Goal: Task Accomplishment & Management: Manage account settings

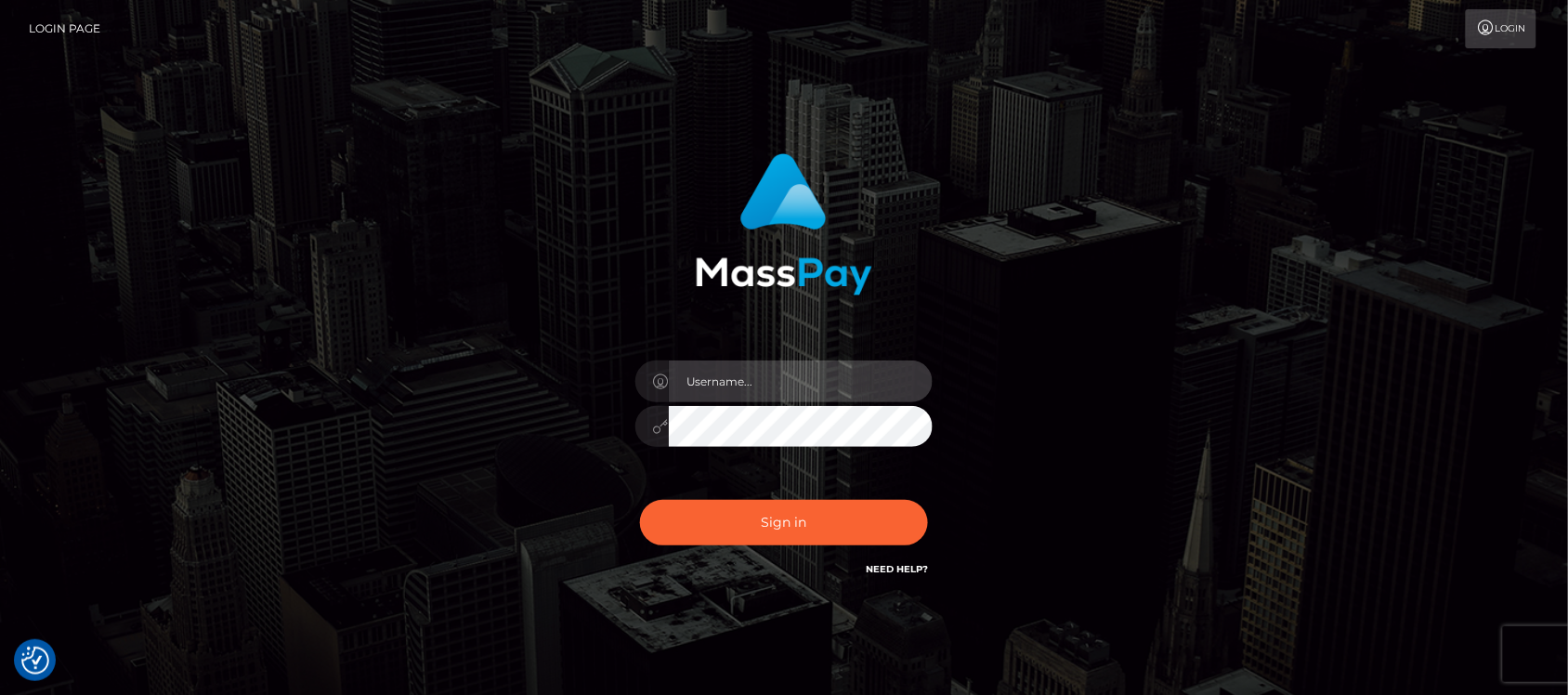
type input "hello.feetfinder"
click at [823, 376] on input "hello.feetfinder" at bounding box center [801, 381] width 264 height 42
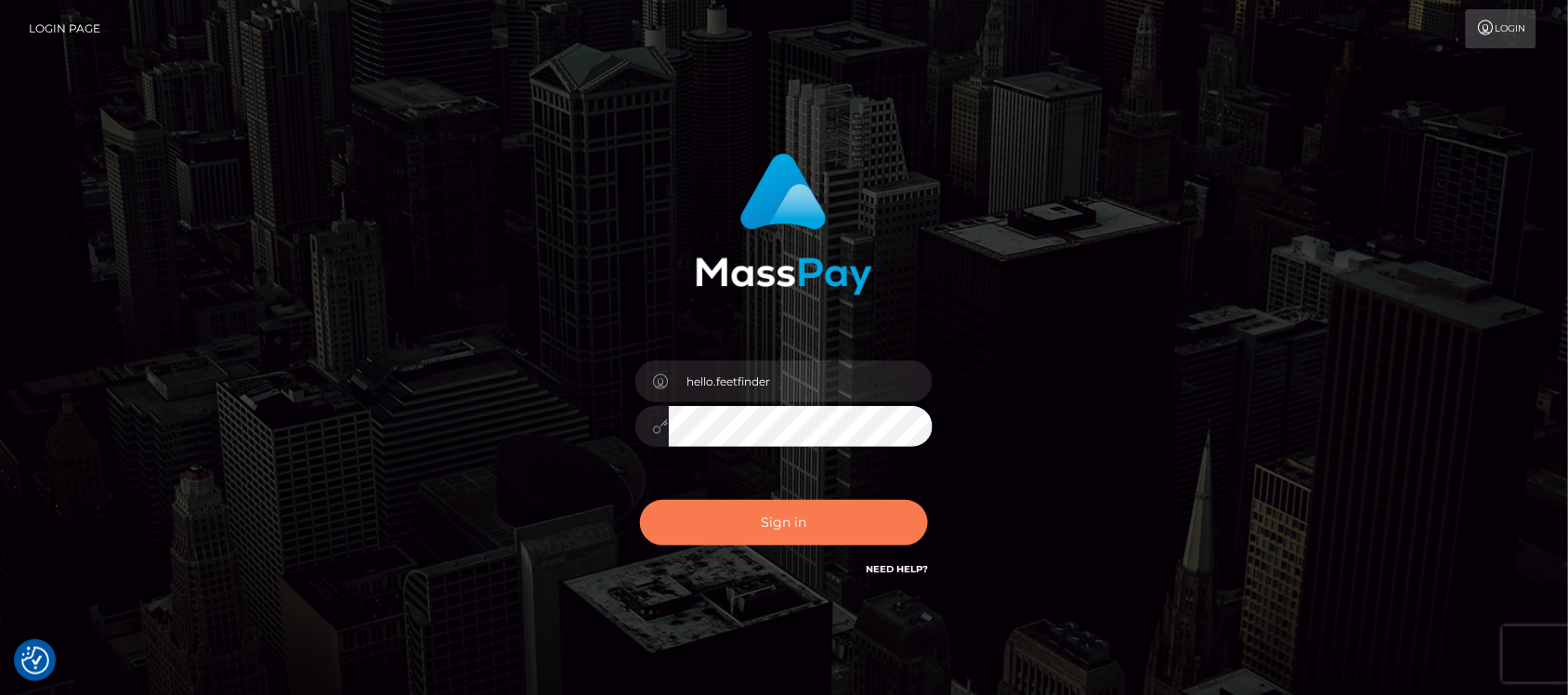
click at [857, 521] on button "Sign in" at bounding box center [784, 522] width 288 height 45
type input "hello.feetfinder"
click at [822, 536] on button "Sign in" at bounding box center [784, 522] width 288 height 45
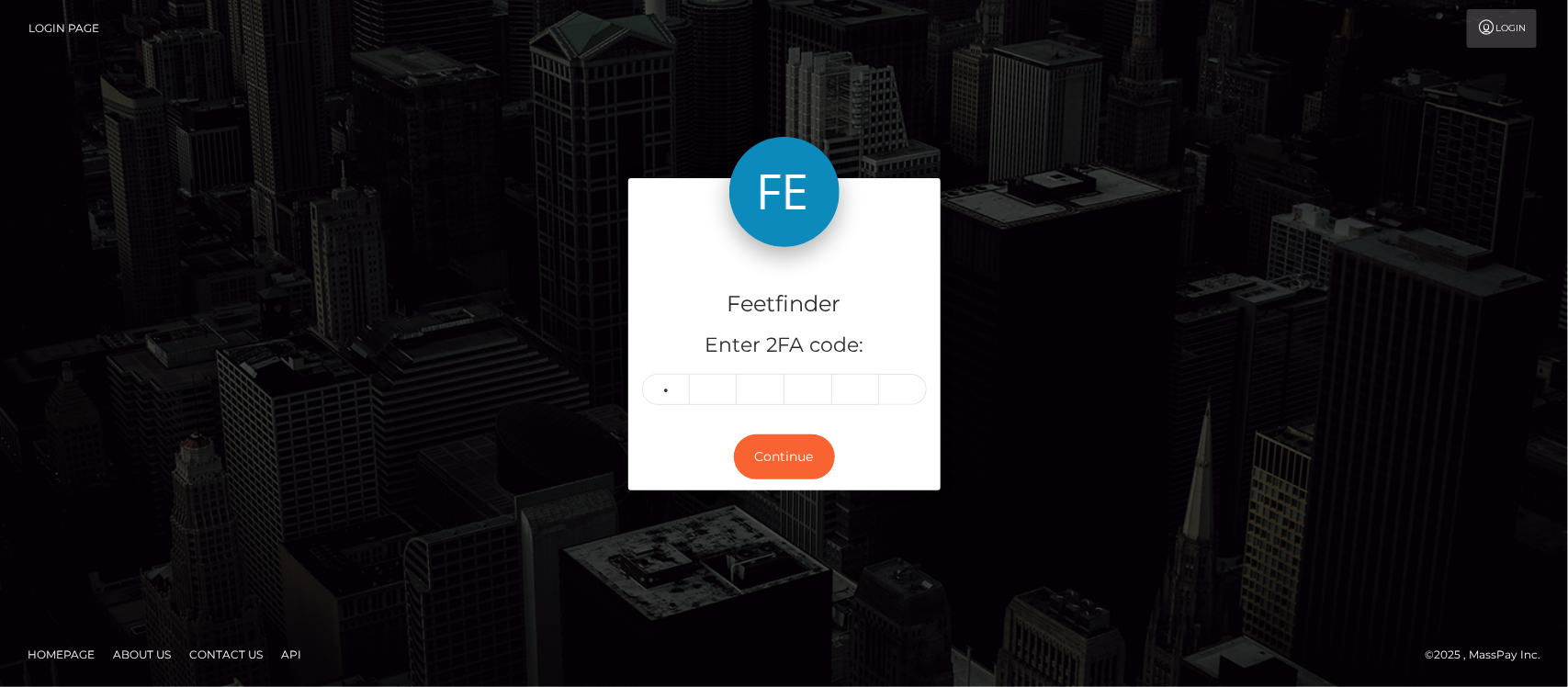
type input "7"
type input "1"
type input "0"
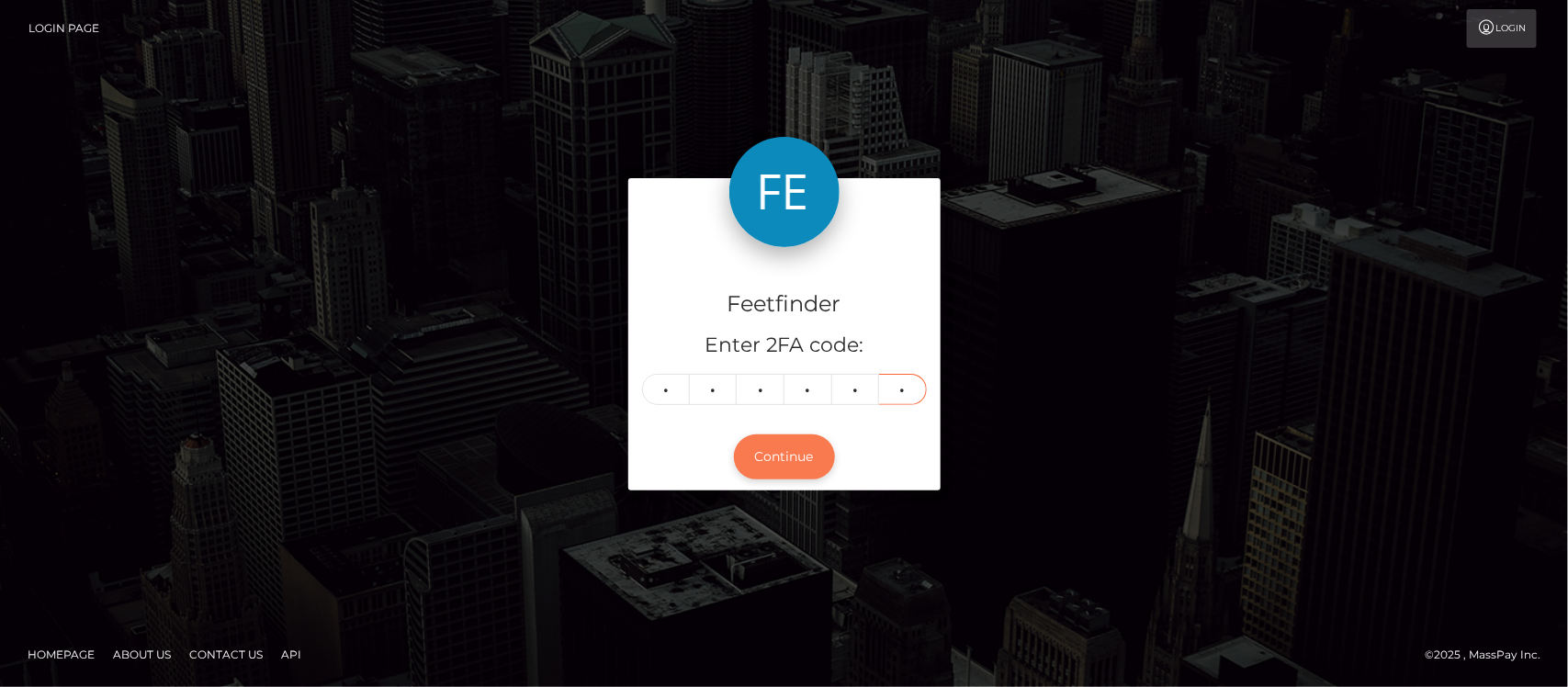
type input "5"
click at [792, 445] on button "Continue" at bounding box center [784, 456] width 101 height 45
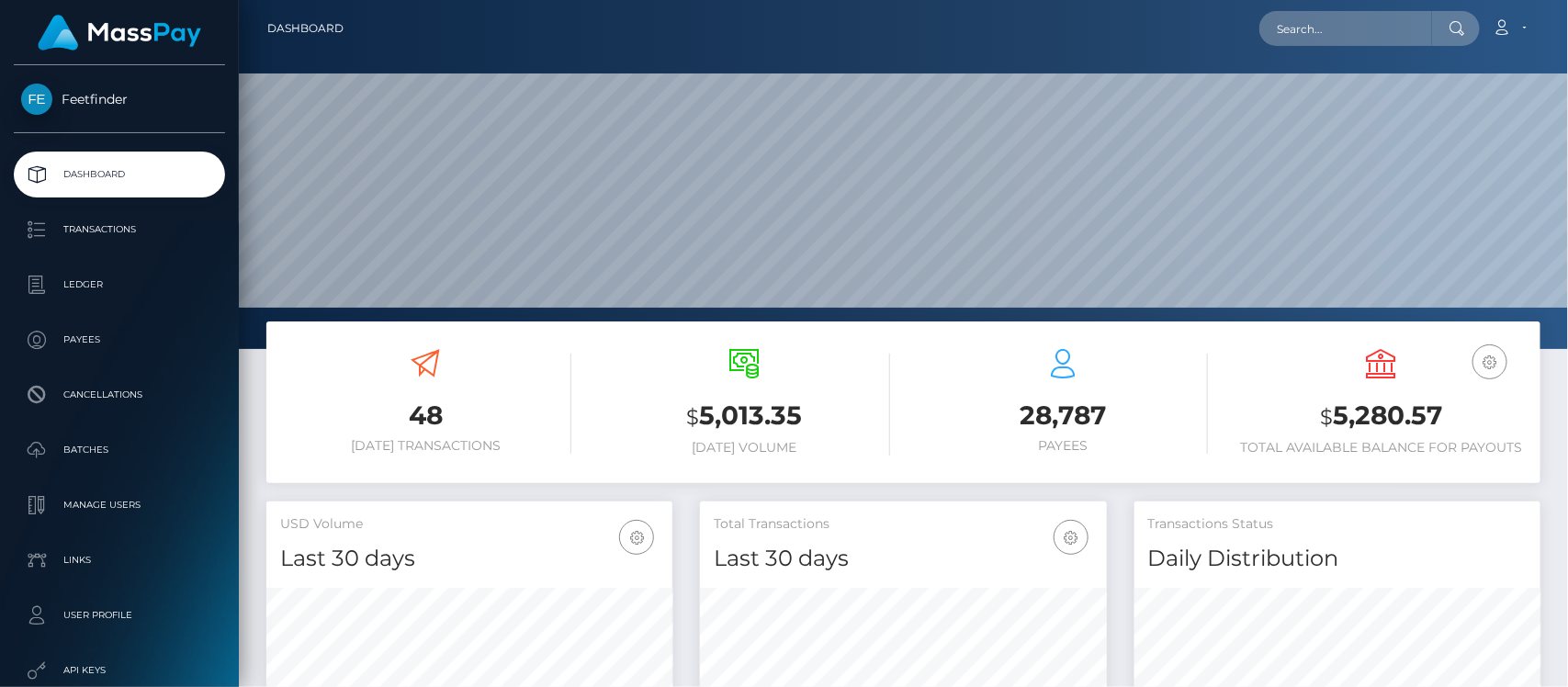
scroll to position [325, 406]
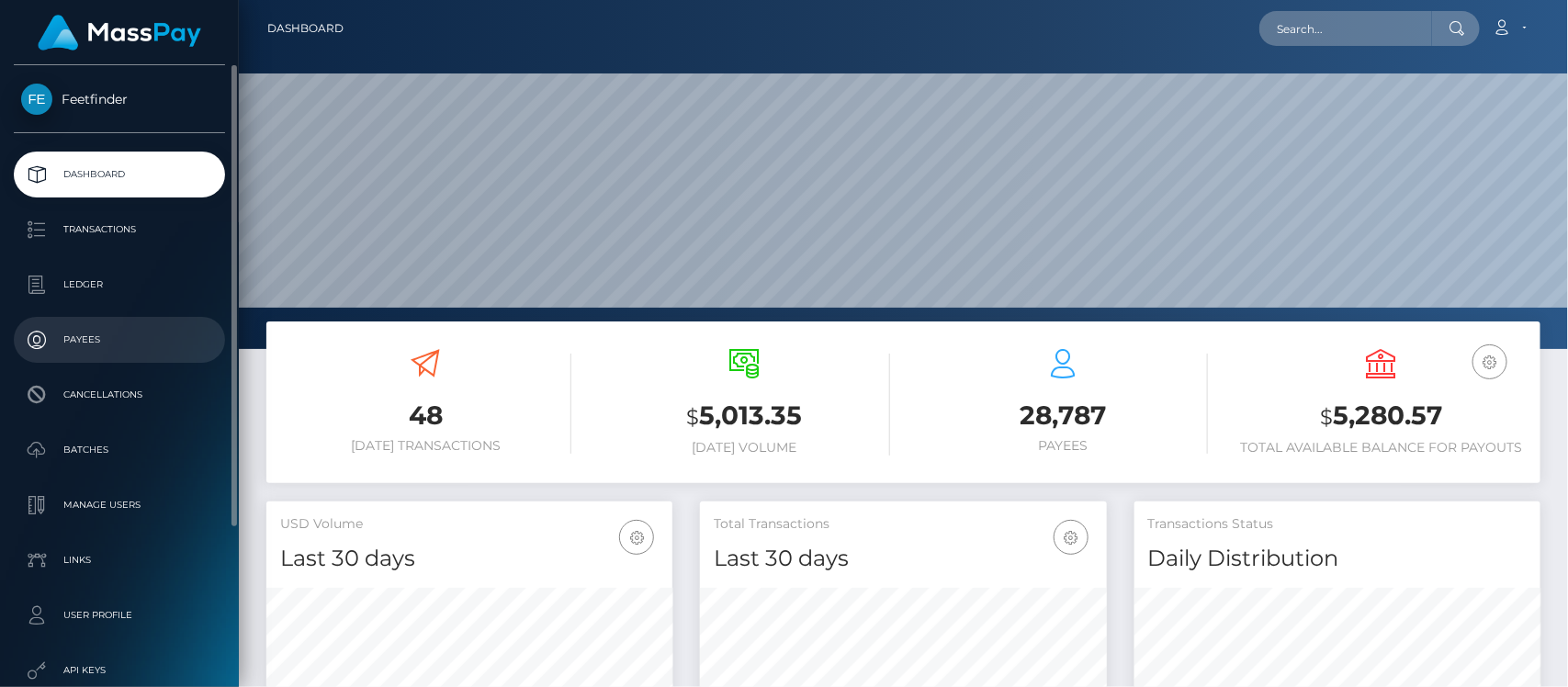
click at [97, 326] on p "Payees" at bounding box center [119, 339] width 196 height 28
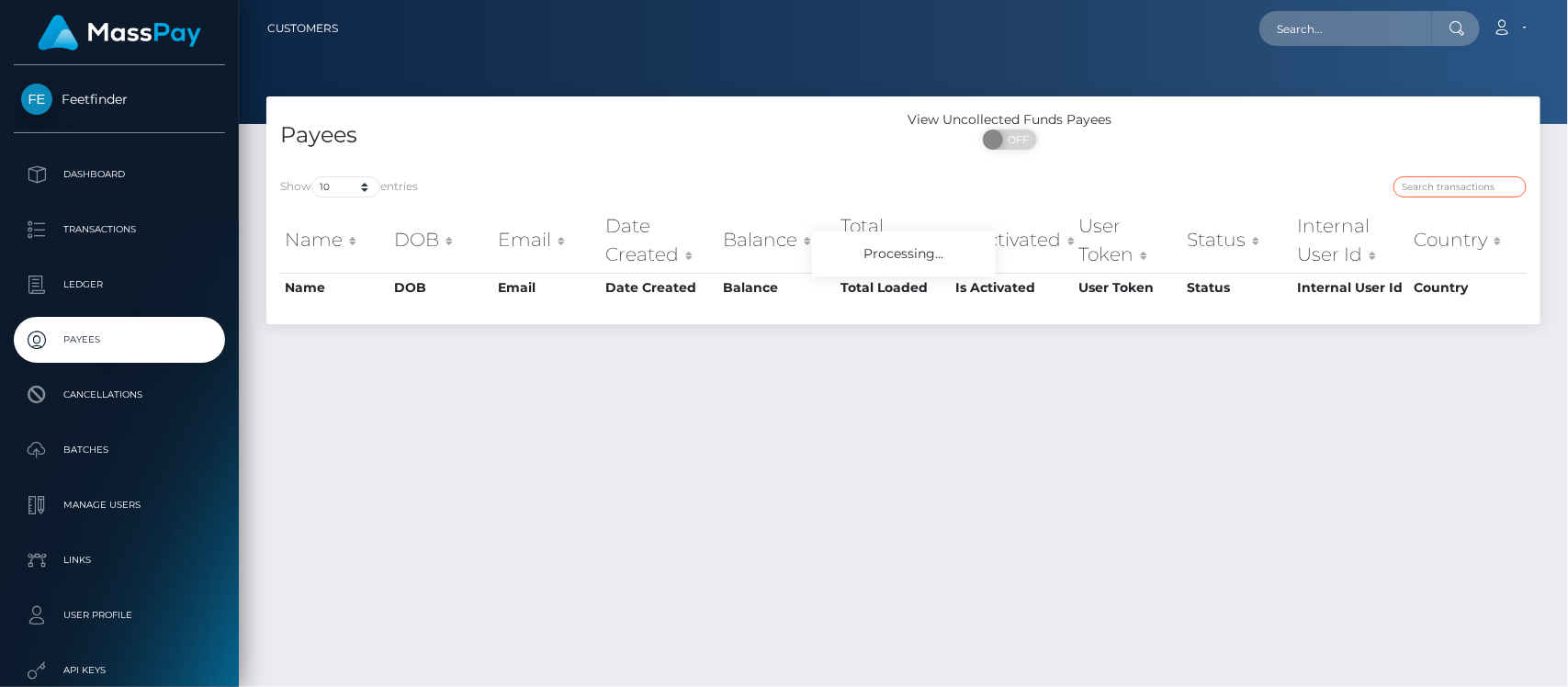
click at [1398, 184] on input "search" at bounding box center [1460, 187] width 133 height 21
paste input "9abffa54-7040-11f0-87f1-0266f44cc279"
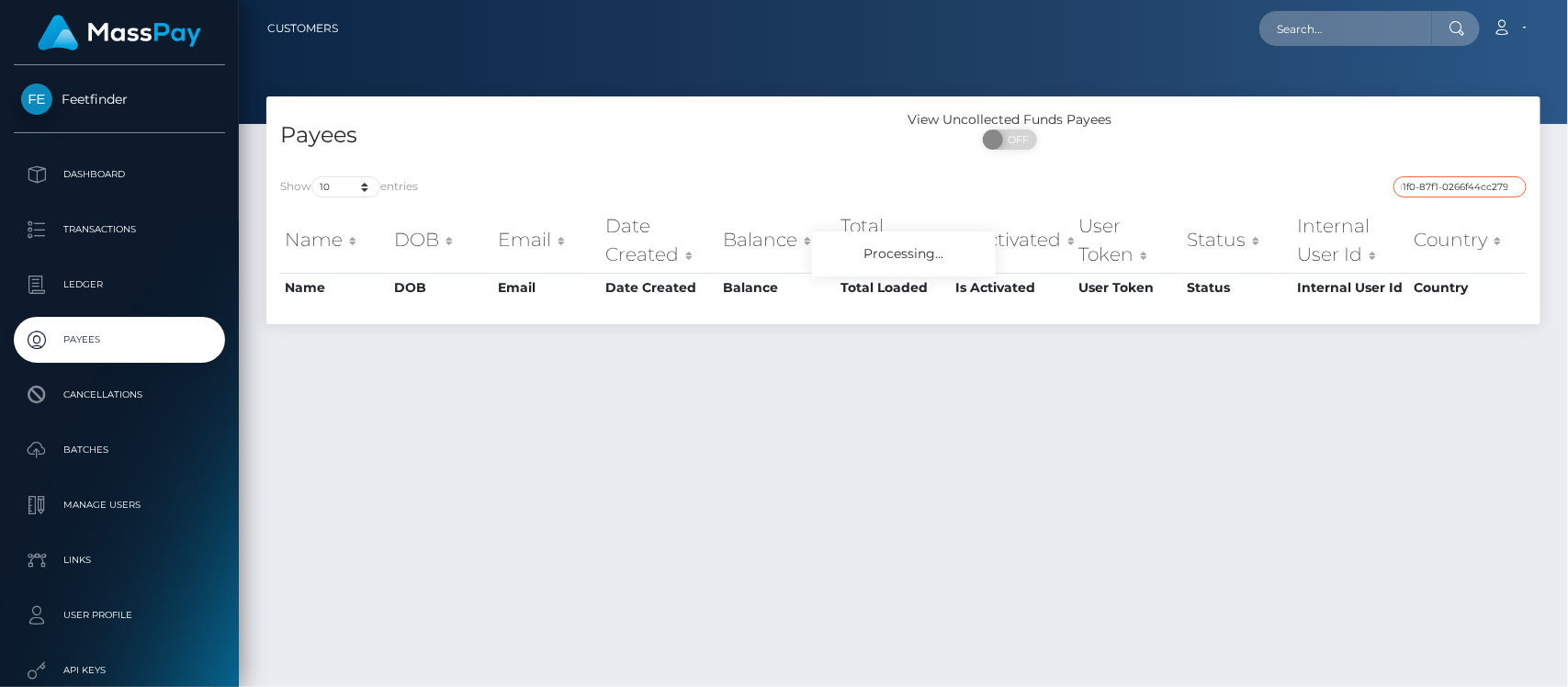
type input "9abffa54-7040-11f0-87f1-0266f44cc279"
